Goal: Information Seeking & Learning: Learn about a topic

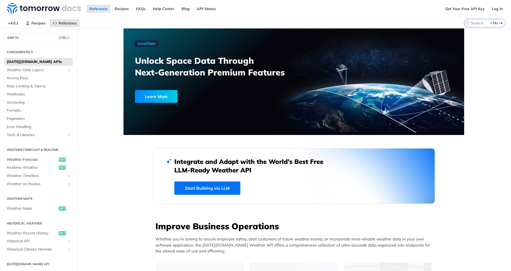
click at [31, 160] on span "Weather Forecast" at bounding box center [32, 159] width 51 height 5
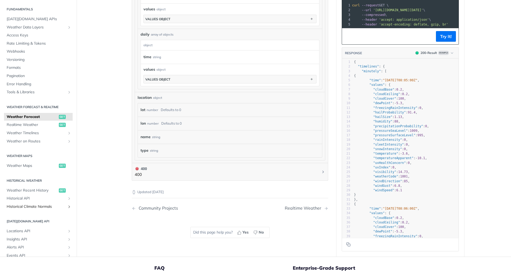
scroll to position [71, 0]
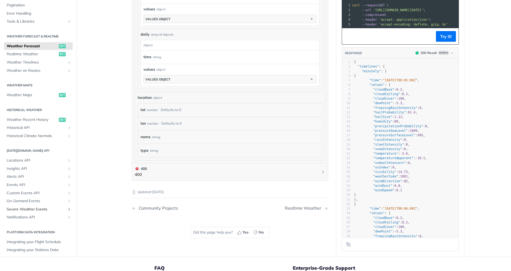
click at [38, 207] on span "Severe Weather Events" at bounding box center [36, 209] width 59 height 5
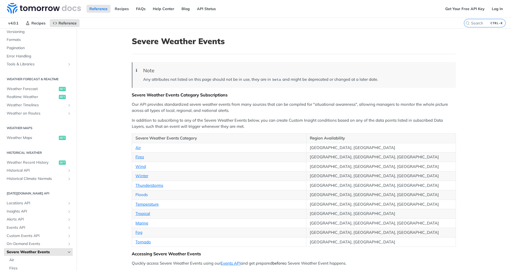
click at [139, 195] on link "Floods" at bounding box center [141, 194] width 12 height 5
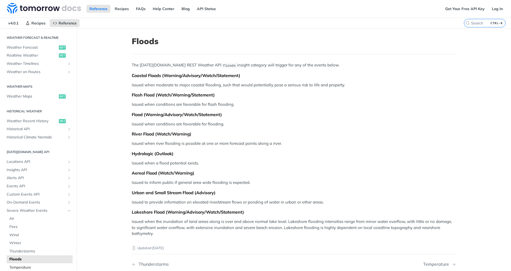
scroll to position [101, 0]
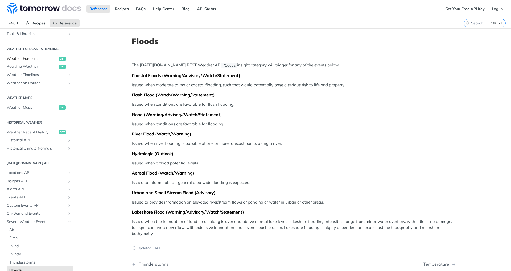
click at [34, 58] on span "Weather Forecast" at bounding box center [32, 58] width 51 height 5
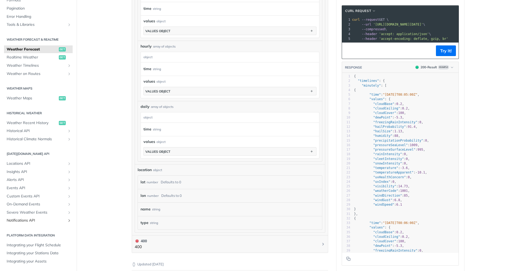
scroll to position [355, 0]
click at [25, 213] on span "Severe Weather Events" at bounding box center [36, 212] width 59 height 5
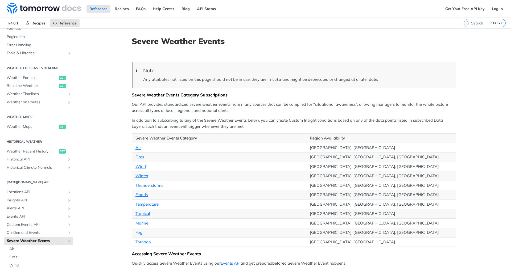
click at [145, 185] on link "Thunderstorms" at bounding box center [149, 185] width 28 height 5
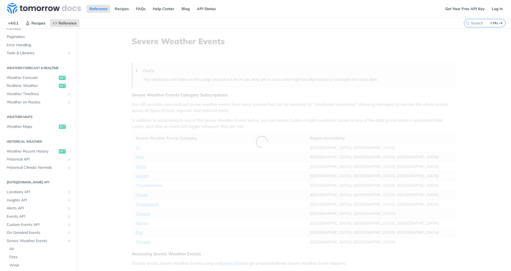
scroll to position [142, 0]
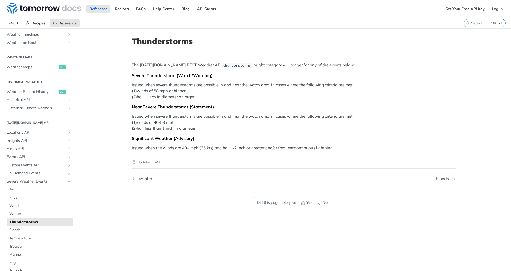
click at [163, 163] on p "Updated [DATE]" at bounding box center [294, 162] width 324 height 5
click at [165, 164] on p "Updated [DATE]" at bounding box center [294, 162] width 324 height 5
click at [170, 167] on div "Updated [DATE] Winter Floods Did this page help you? Yes No" at bounding box center [294, 185] width 324 height 68
click at [189, 165] on div "Updated [DATE] Winter Floods Did this page help you? Yes No" at bounding box center [294, 185] width 324 height 68
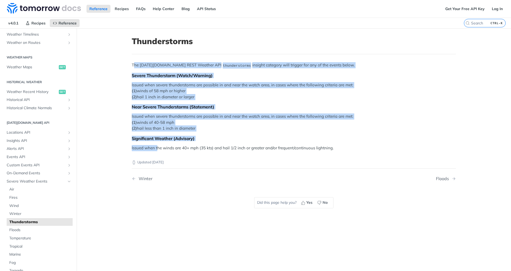
drag, startPoint x: 131, startPoint y: 64, endPoint x: 154, endPoint y: 145, distance: 84.2
click at [154, 145] on div "The [DATE][DOMAIN_NAME] REST Weather API thunderstorms insight category will tr…" at bounding box center [294, 106] width 324 height 89
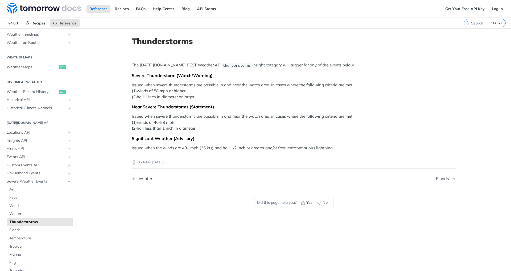
click at [341, 166] on div "Updated [DATE] Winter Floods Did this page help you? Yes No" at bounding box center [294, 185] width 324 height 68
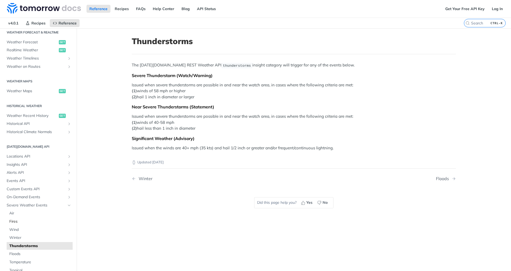
scroll to position [165, 0]
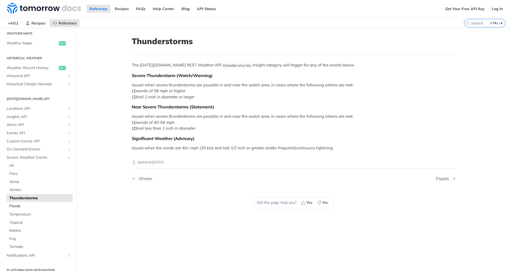
click at [16, 204] on span "Floods" at bounding box center [40, 206] width 62 height 5
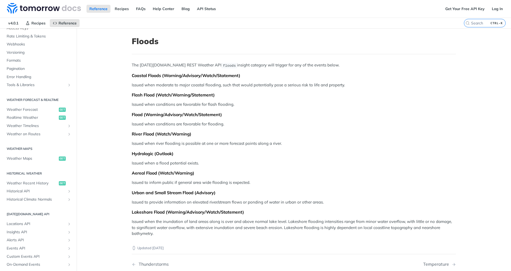
scroll to position [23, 0]
